Goal: Navigation & Orientation: Find specific page/section

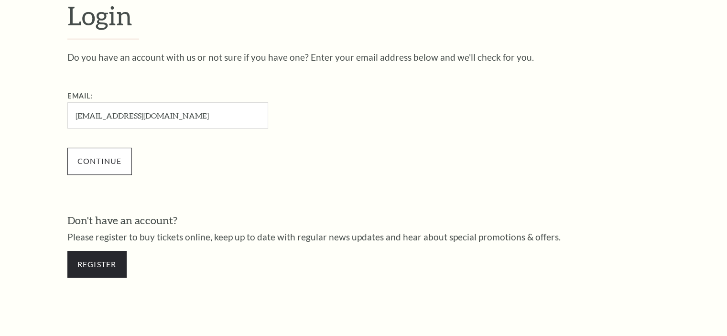
type input "[EMAIL_ADDRESS][DOMAIN_NAME]"
click at [105, 156] on input "Continue" at bounding box center [99, 161] width 65 height 27
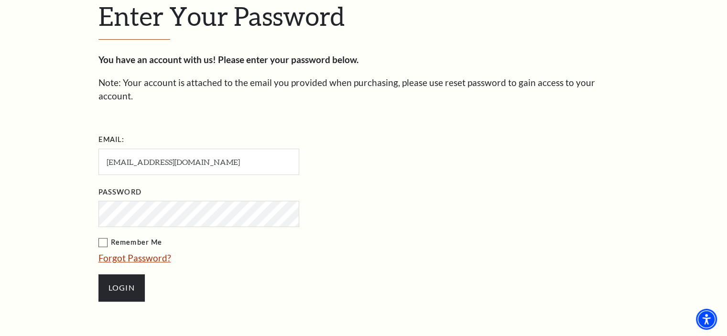
click at [98, 274] on input "Login" at bounding box center [121, 287] width 46 height 27
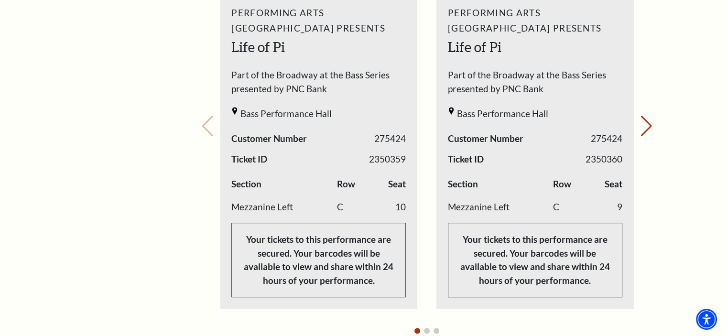
scroll to position [526, 0]
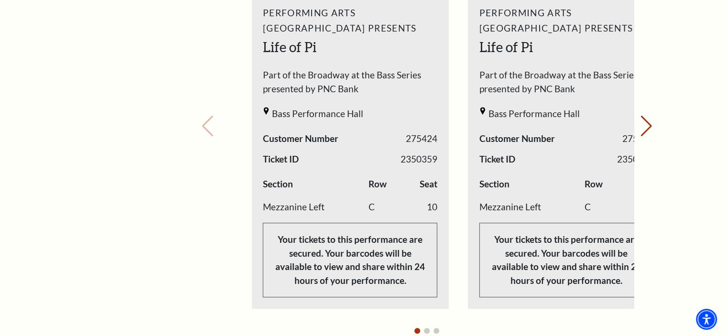
click at [384, 271] on p "Your tickets to this performance are secured. Your barcodes will be available t…" at bounding box center [350, 260] width 174 height 75
